Goal: Task Accomplishment & Management: Manage account settings

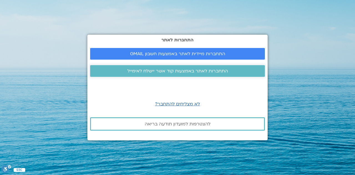
click at [194, 71] on span "התחברות לאתר באמצעות קוד אשר יישלח לאימייל" at bounding box center [177, 71] width 101 height 5
click at [177, 70] on span "התחברות לאתר באמצעות קוד אשר יישלח לאימייל" at bounding box center [177, 71] width 101 height 5
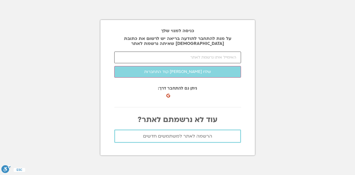
click at [220, 57] on input "email" at bounding box center [177, 58] width 127 height 12
type input "י"
type input "hasid"
